Goal: Task Accomplishment & Management: Manage account settings

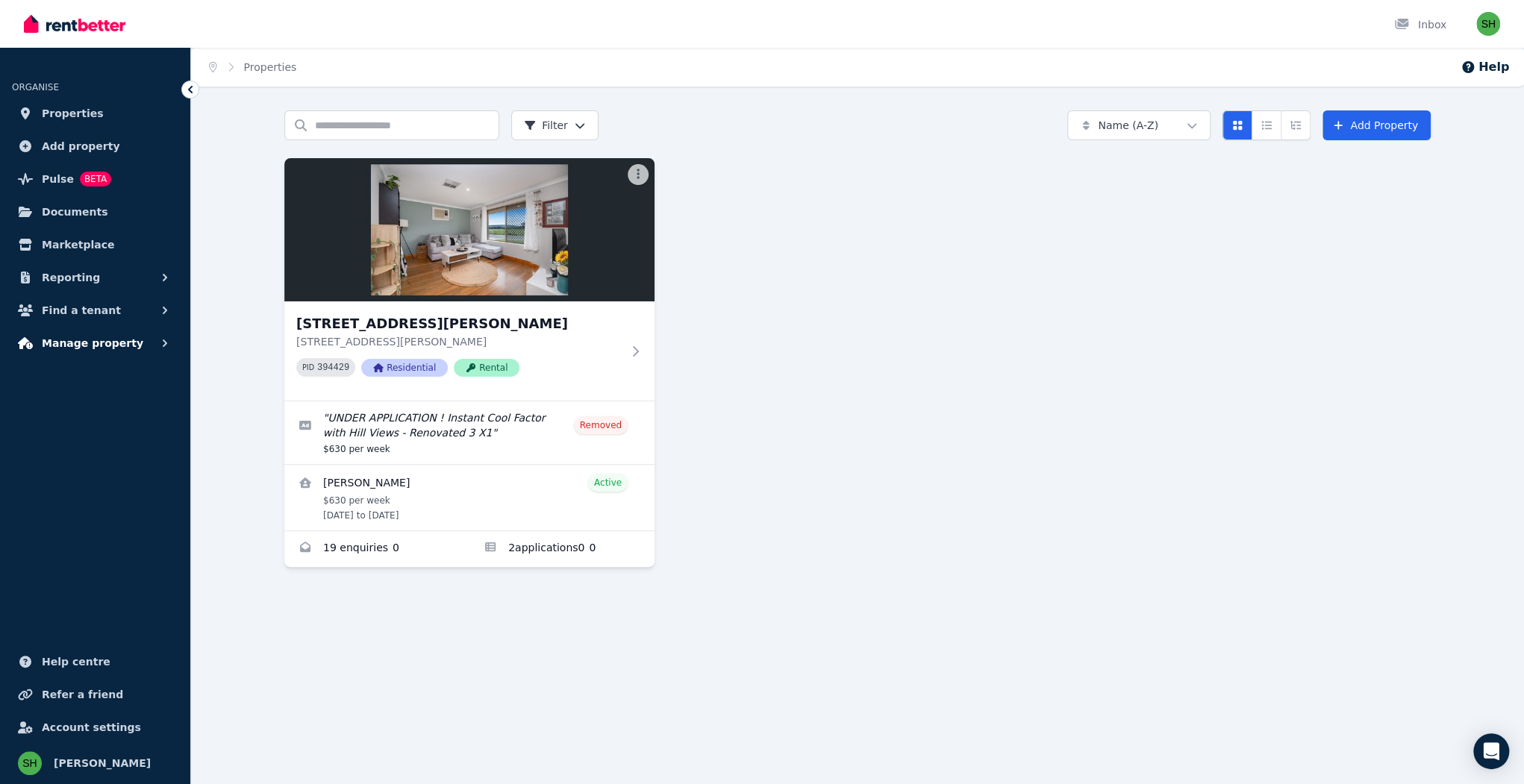
click at [83, 334] on span "Manage property" at bounding box center [93, 343] width 102 height 18
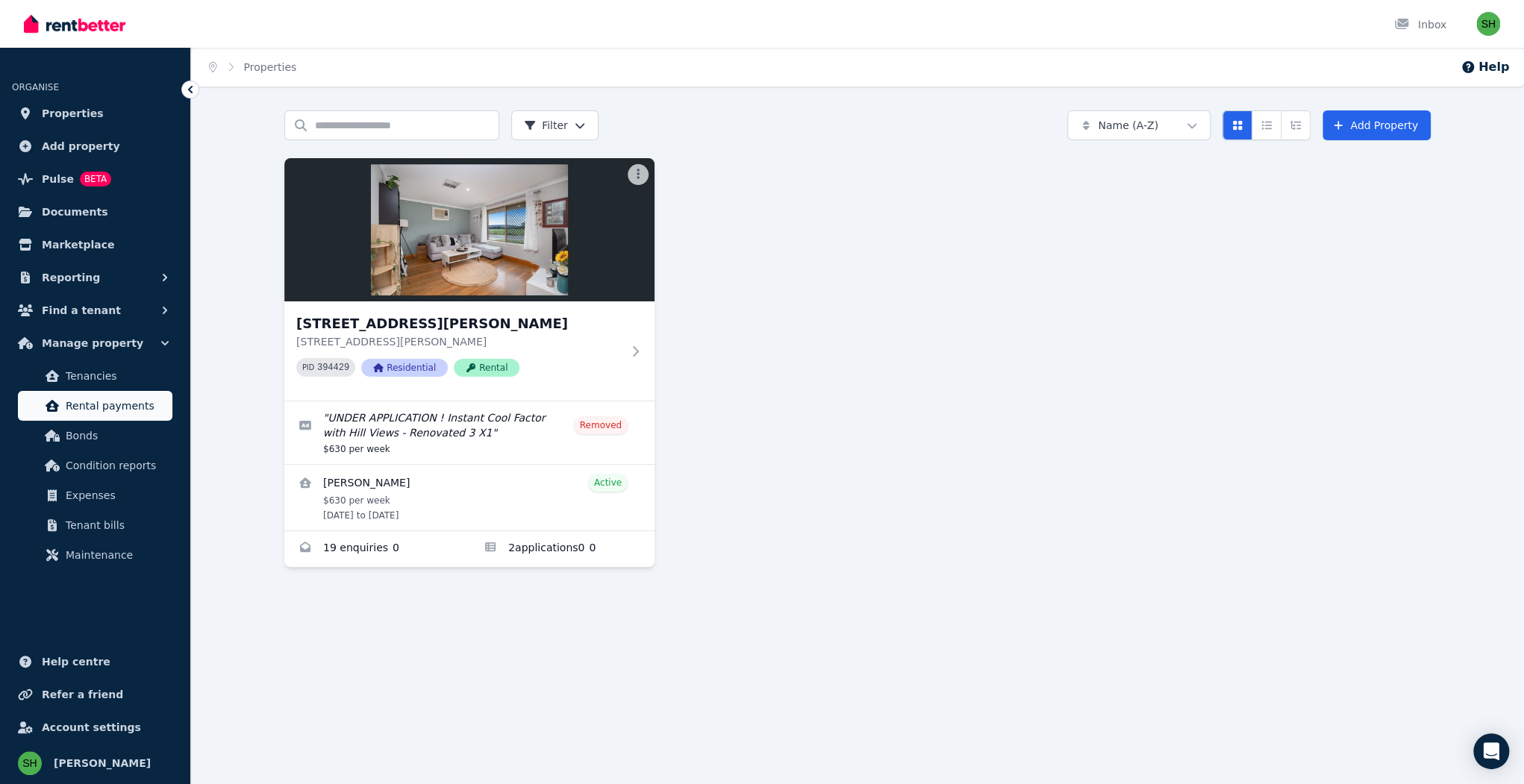
click at [95, 397] on span "Rental payments" at bounding box center [116, 406] width 101 height 18
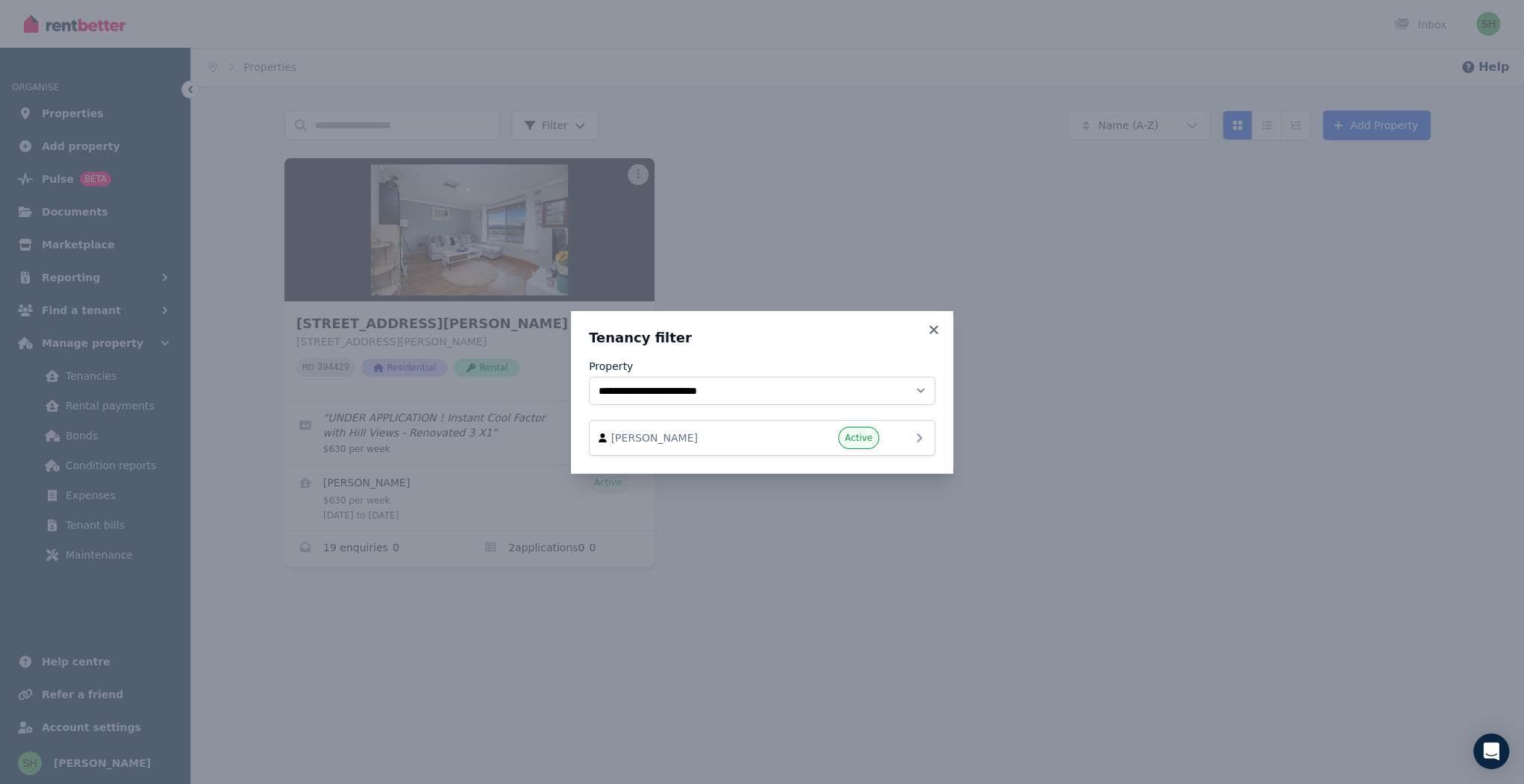
click at [911, 429] on icon at bounding box center [919, 438] width 18 height 18
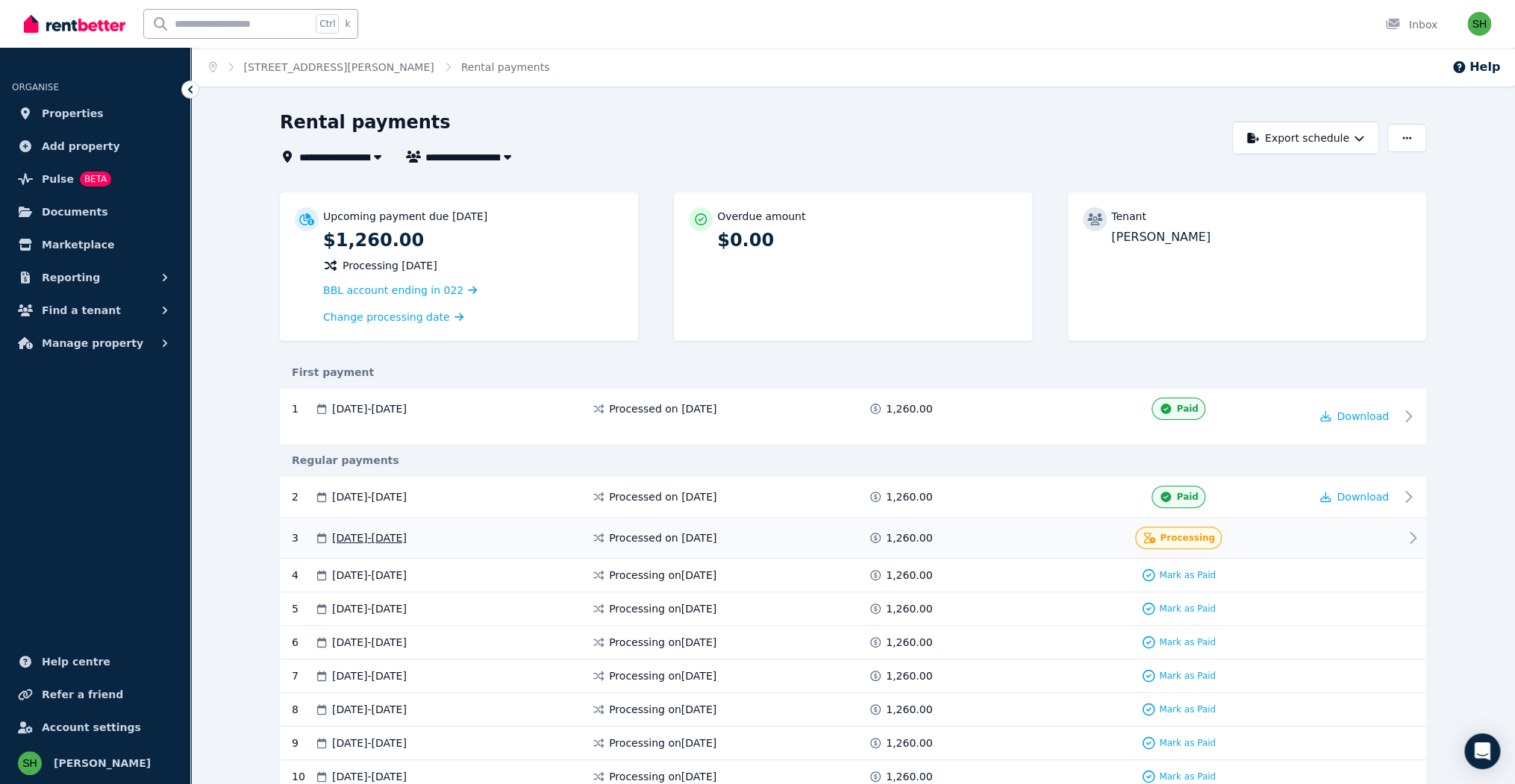
click at [1404, 529] on icon at bounding box center [1413, 538] width 18 height 18
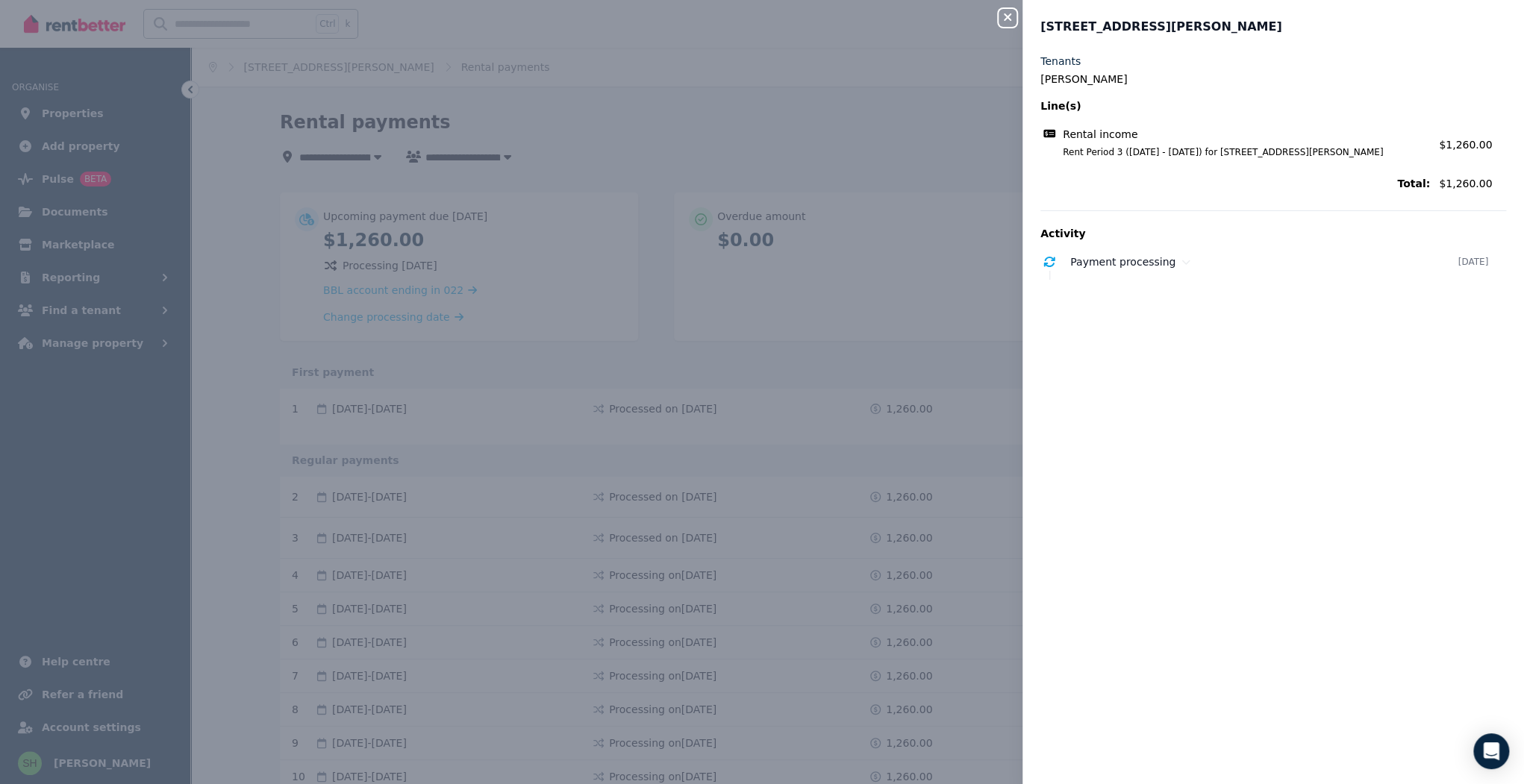
click at [1017, 9] on button "Close panel" at bounding box center [1008, 18] width 18 height 18
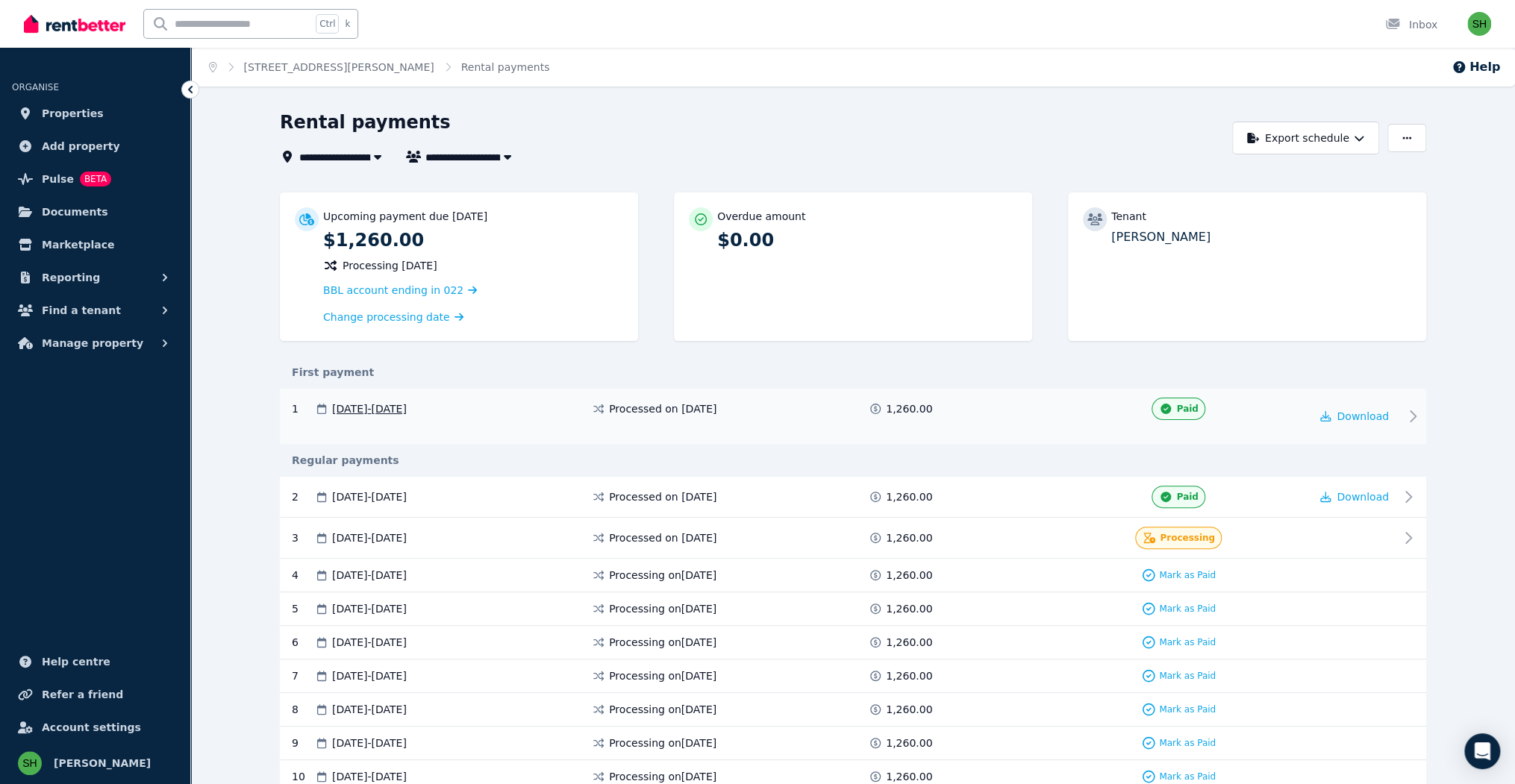
click at [923, 389] on div "1 [DATE] - [DATE] Processed on [DATE] 1,260.00 Paid Download" at bounding box center [853, 417] width 1146 height 55
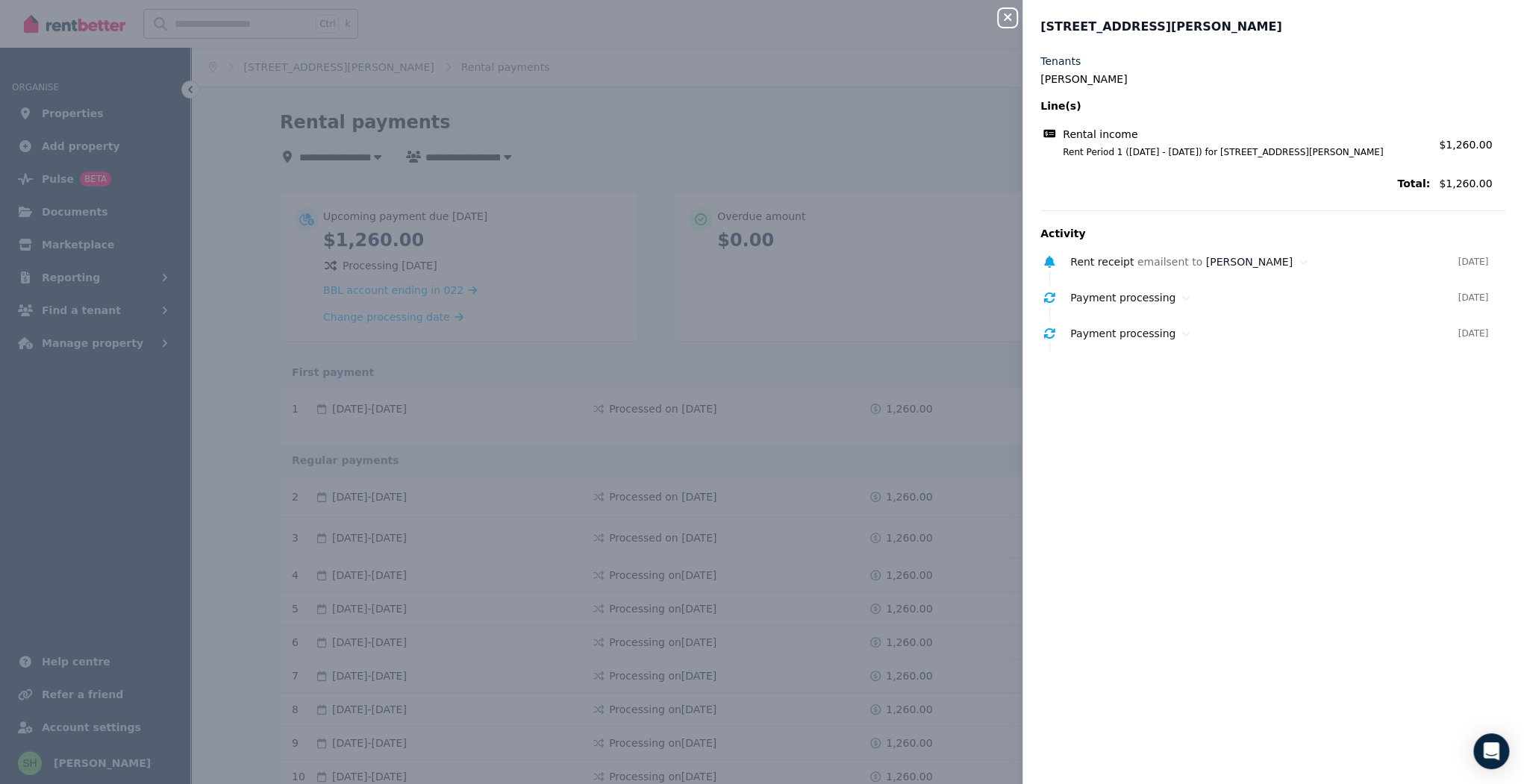
click at [1012, 13] on icon "button" at bounding box center [1008, 17] width 7 height 7
